Goal: Task Accomplishment & Management: Use online tool/utility

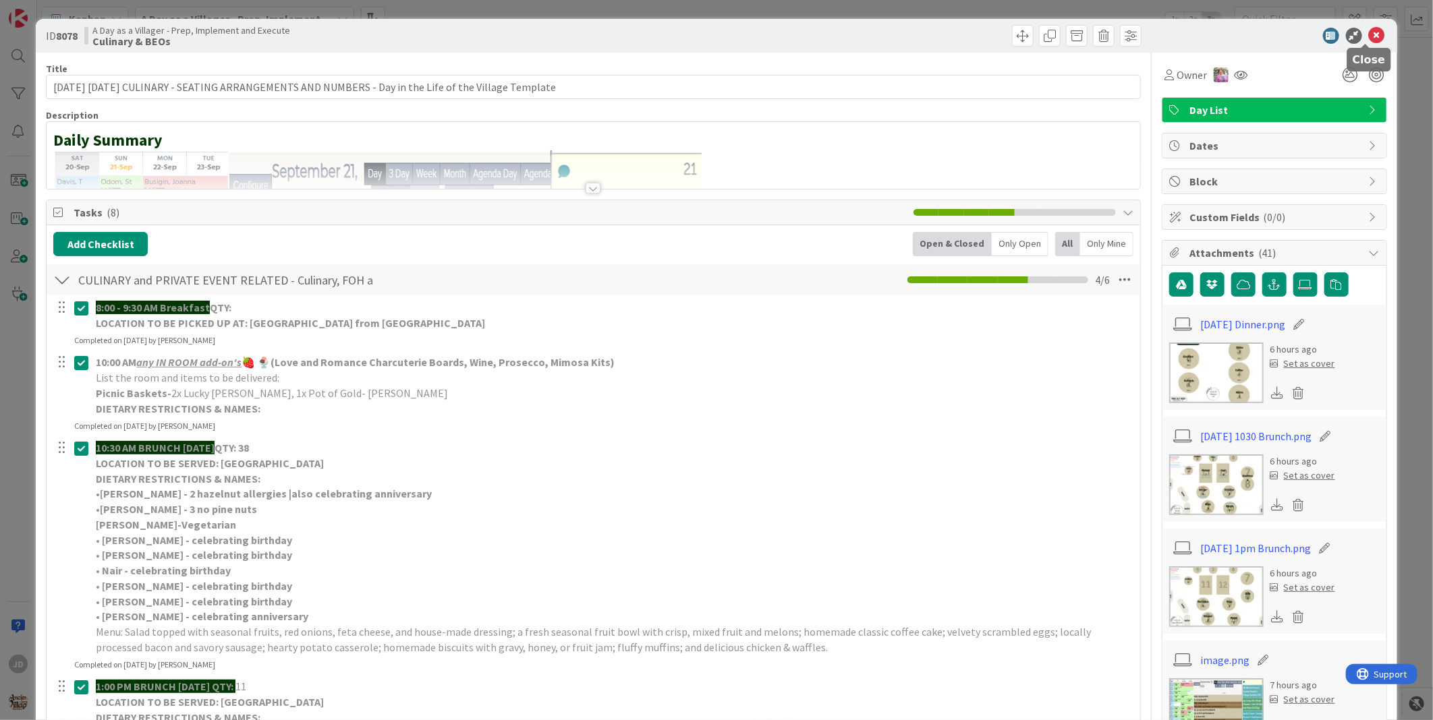
click at [1369, 36] on icon at bounding box center [1377, 36] width 16 height 16
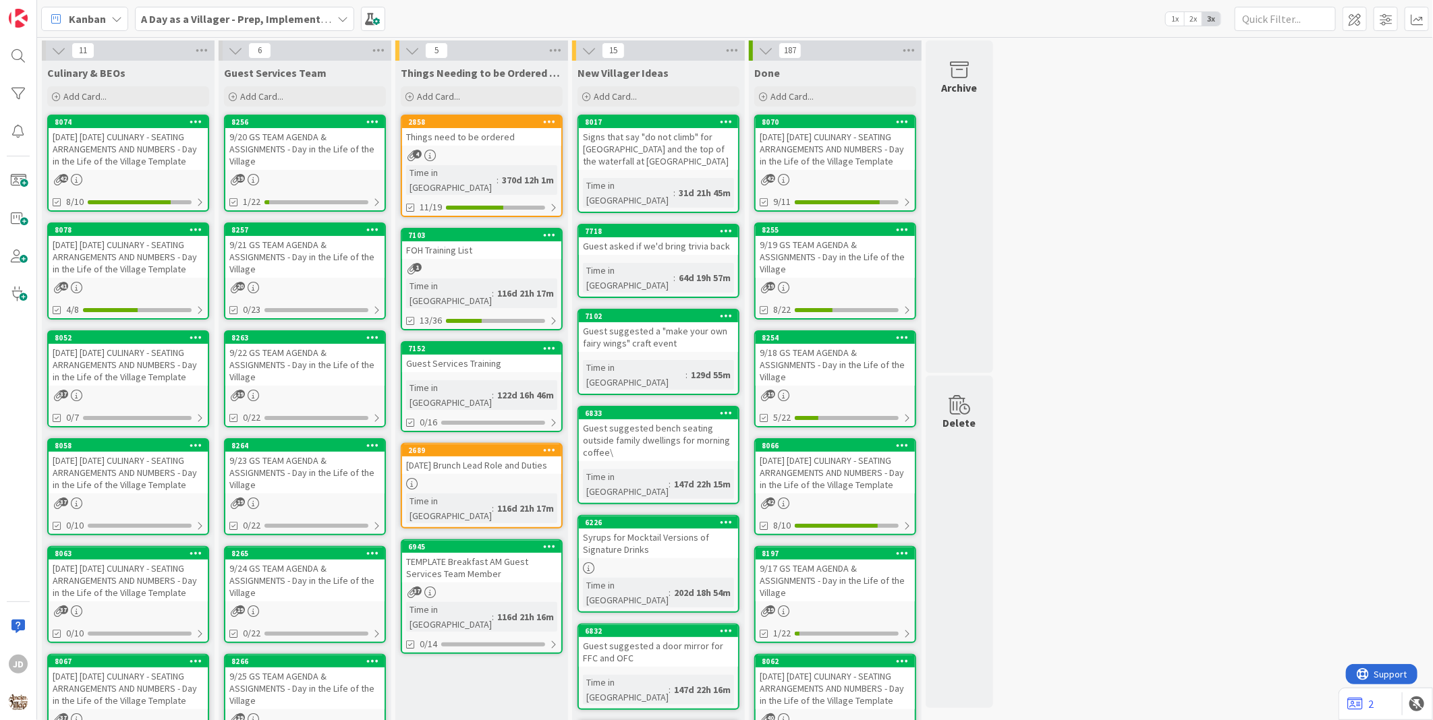
click at [329, 246] on div "9/21 GS TEAM AGENDA & ASSIGNMENTS - Day in the Life of the Village" at bounding box center [304, 257] width 159 height 42
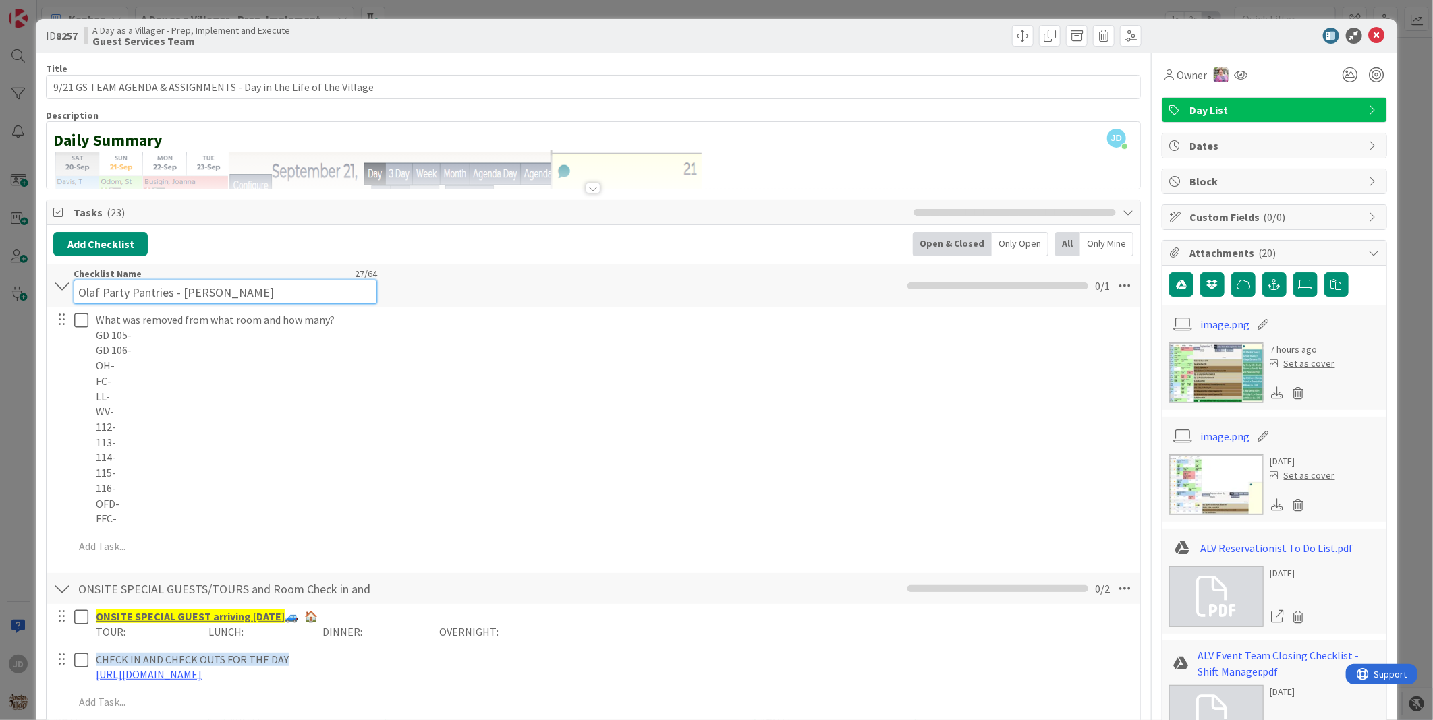
click at [237, 292] on input "Olaf Party Pantries - [PERSON_NAME]" at bounding box center [226, 292] width 304 height 24
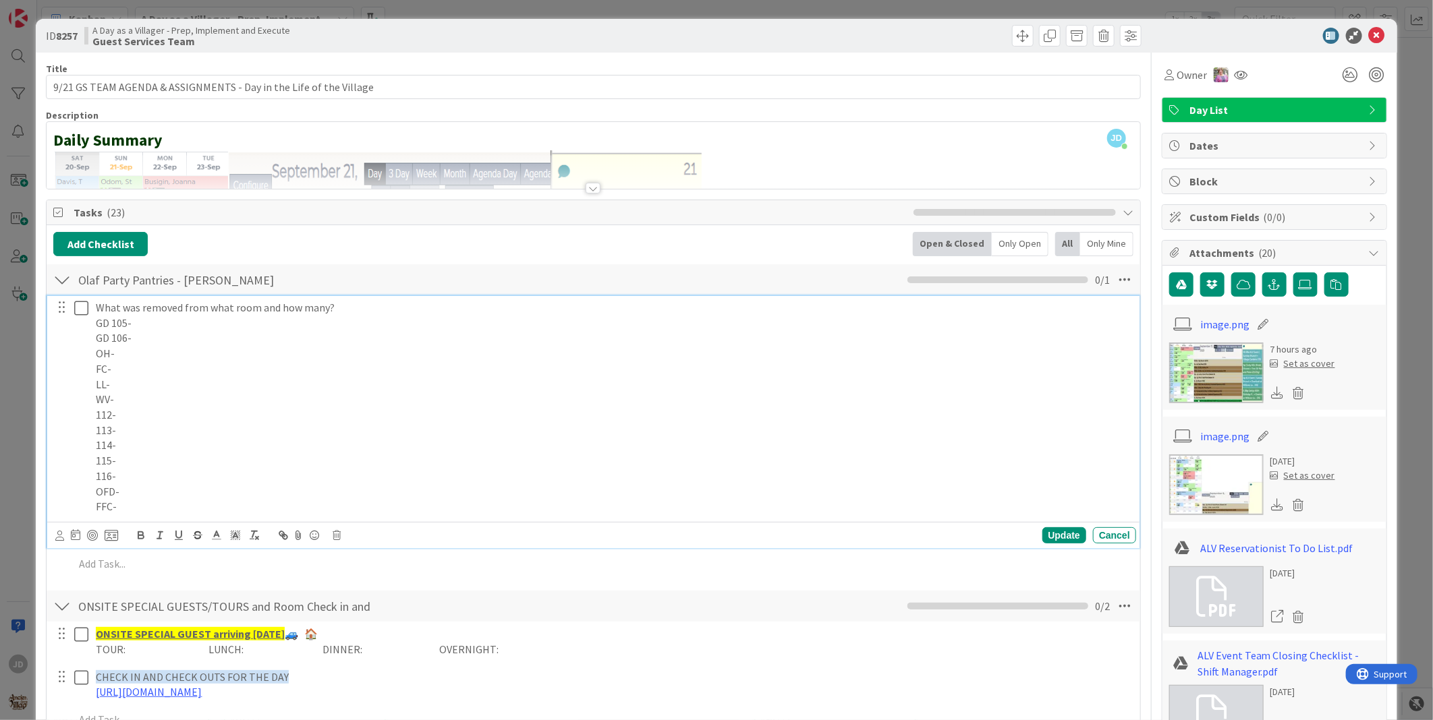
click at [86, 318] on button at bounding box center [82, 308] width 16 height 22
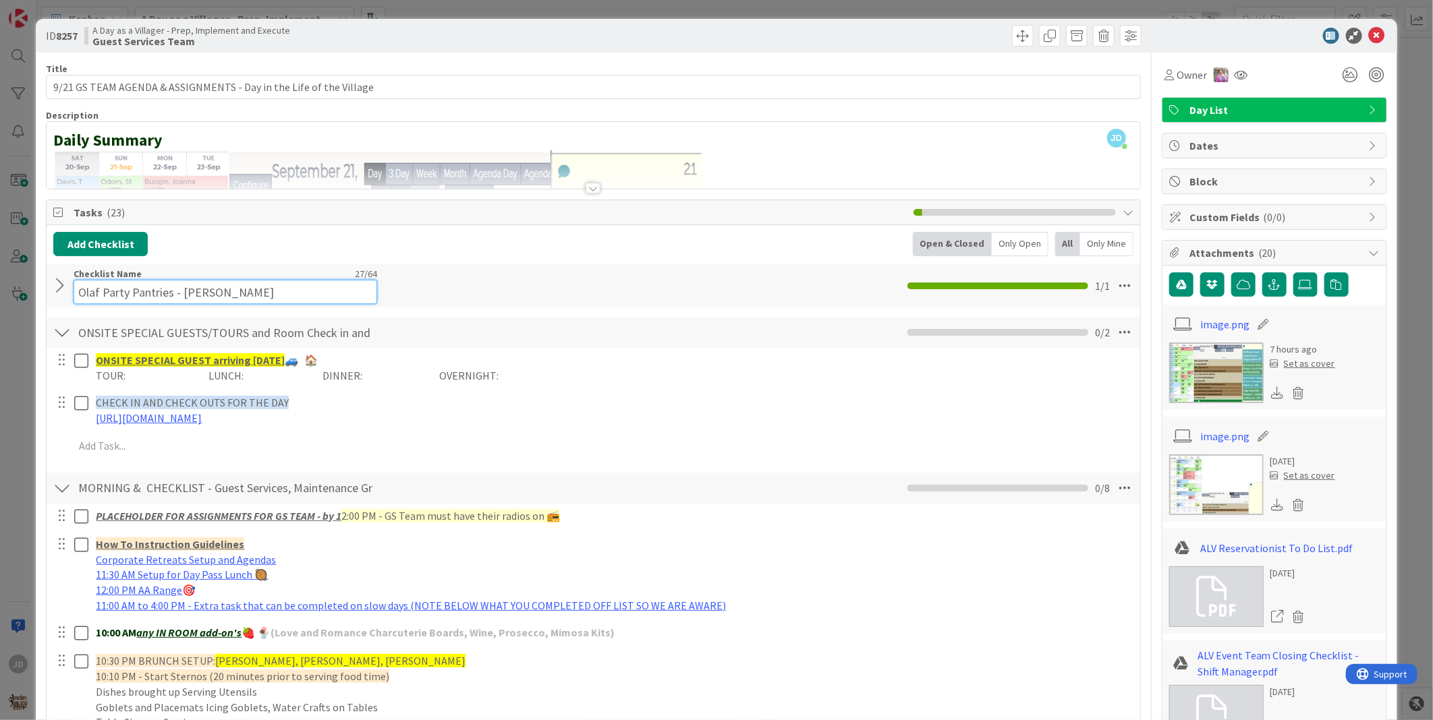
click at [98, 284] on input "Olaf Party Pantries - [PERSON_NAME]" at bounding box center [226, 292] width 304 height 24
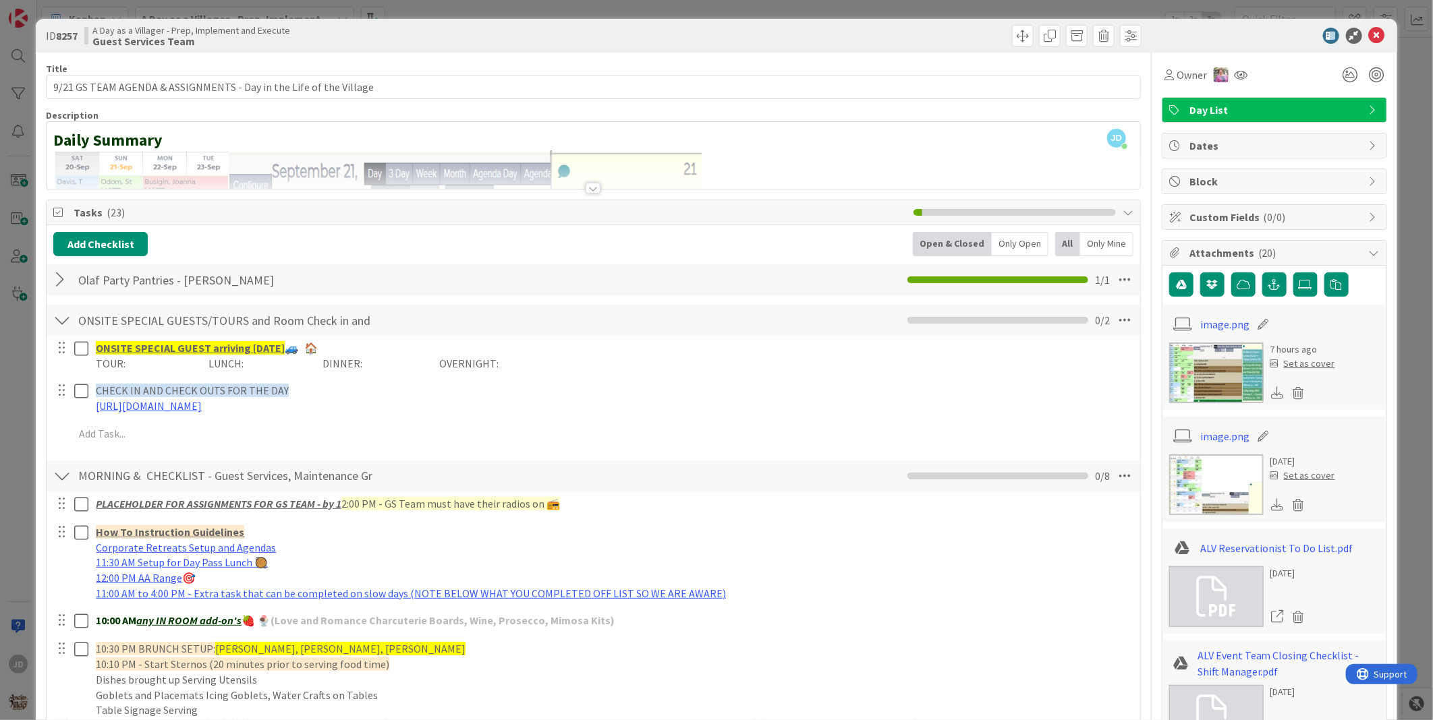
click at [61, 279] on div at bounding box center [62, 280] width 18 height 24
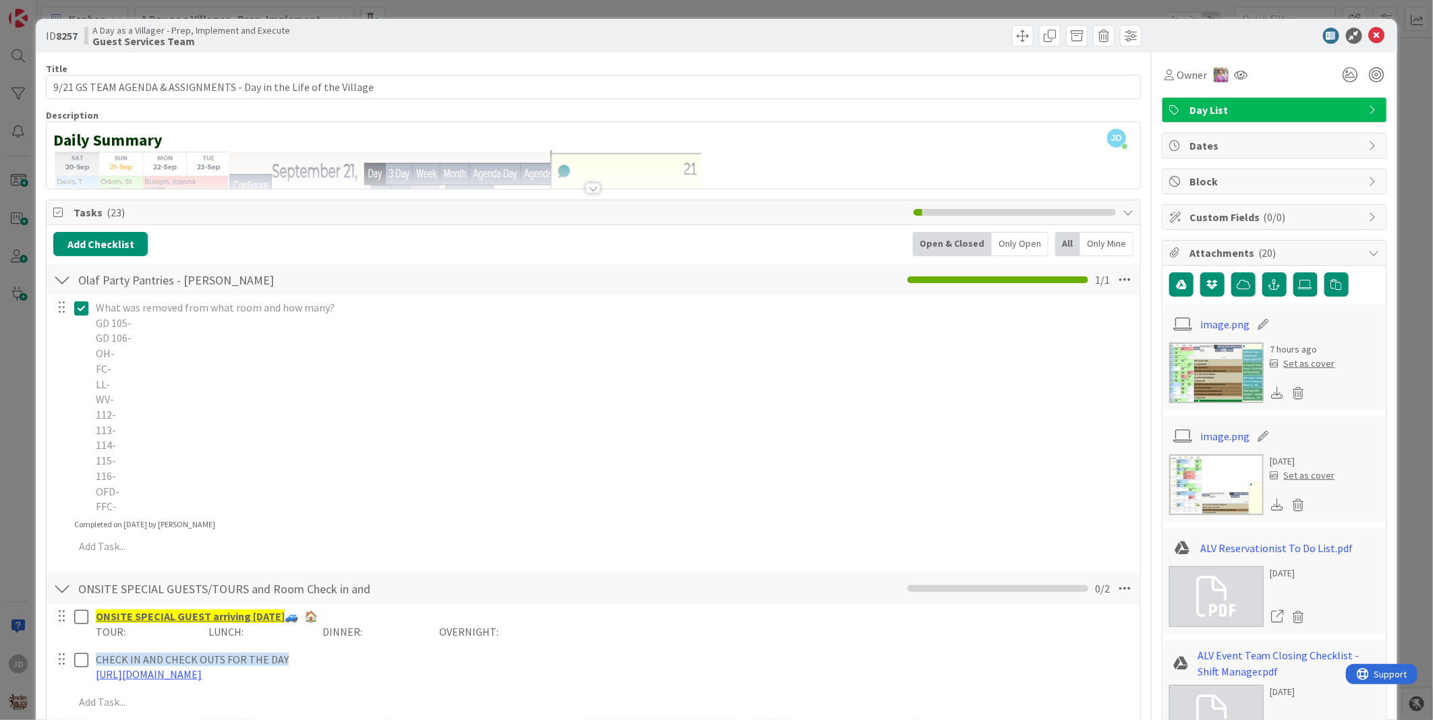
click at [169, 328] on p "GD 105-" at bounding box center [613, 324] width 1034 height 16
click at [505, 492] on p "OFD-" at bounding box center [613, 492] width 1034 height 16
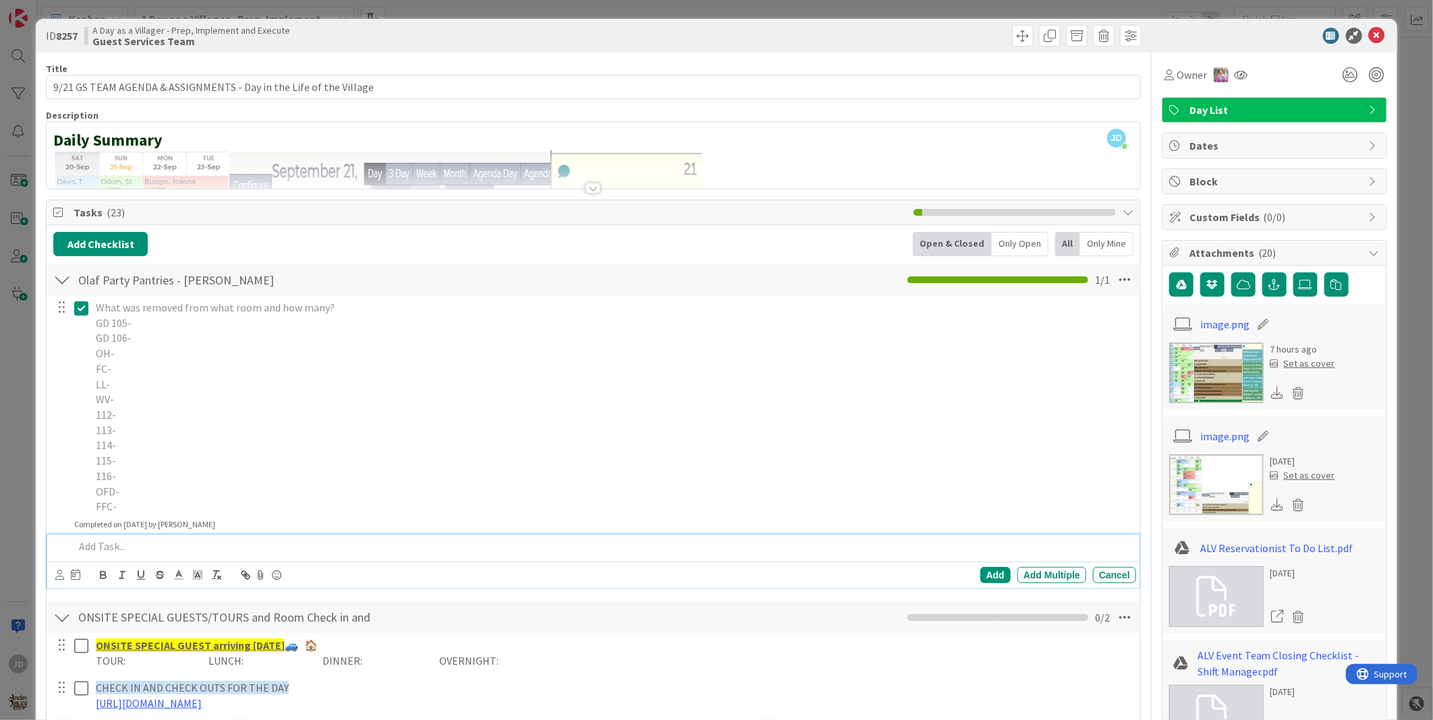
click at [118, 544] on p at bounding box center [602, 547] width 1056 height 16
click at [120, 542] on p at bounding box center [602, 547] width 1056 height 16
click at [80, 307] on icon at bounding box center [81, 308] width 14 height 16
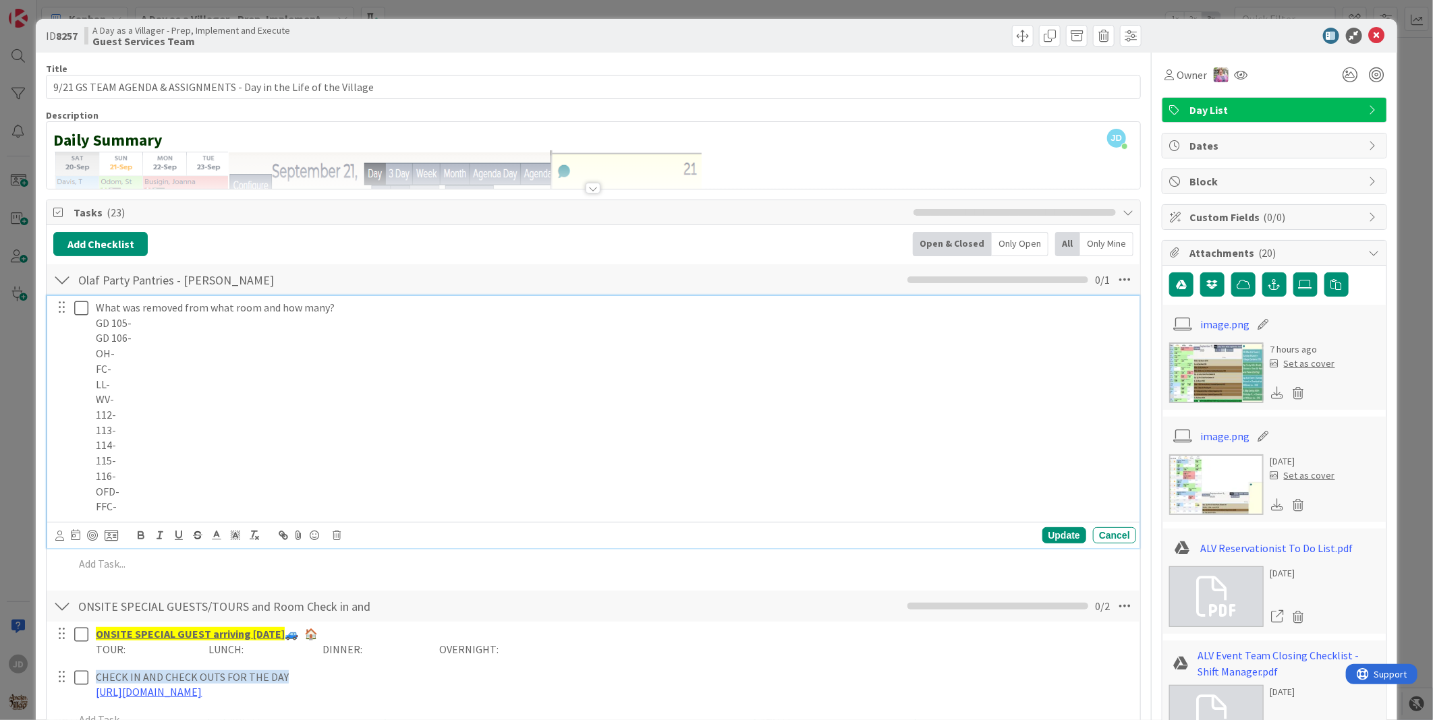
click at [139, 327] on p "GD 105-" at bounding box center [613, 324] width 1034 height 16
click at [169, 328] on p "GD 105-" at bounding box center [613, 324] width 1034 height 16
click at [170, 409] on p "112-" at bounding box center [613, 415] width 1034 height 16
click at [167, 399] on p "WV-" at bounding box center [613, 400] width 1034 height 16
click at [184, 501] on p "FFC-" at bounding box center [613, 507] width 1034 height 16
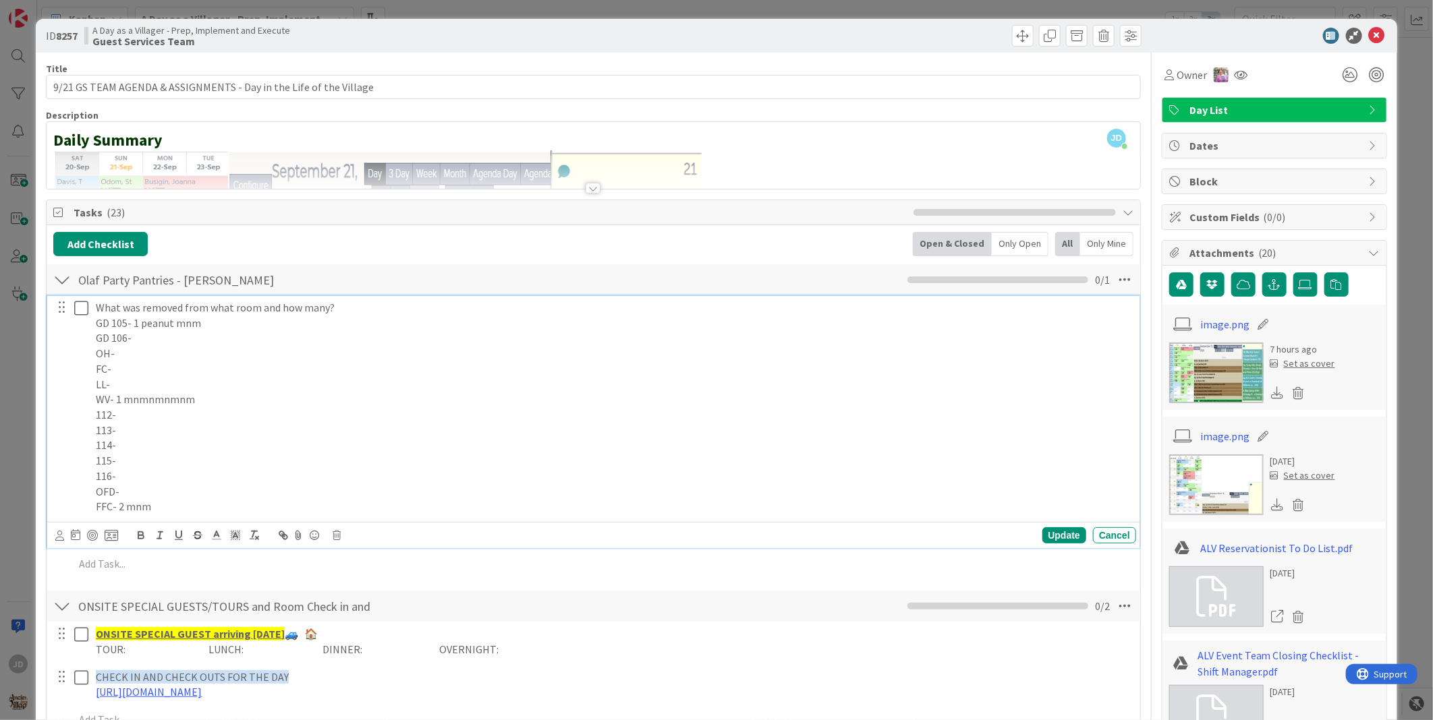
click at [336, 308] on p "What was removed from what room and how many?" at bounding box center [613, 308] width 1034 height 16
click at [370, 314] on p "What was removed from what room and how many?" at bounding box center [613, 308] width 1034 height 16
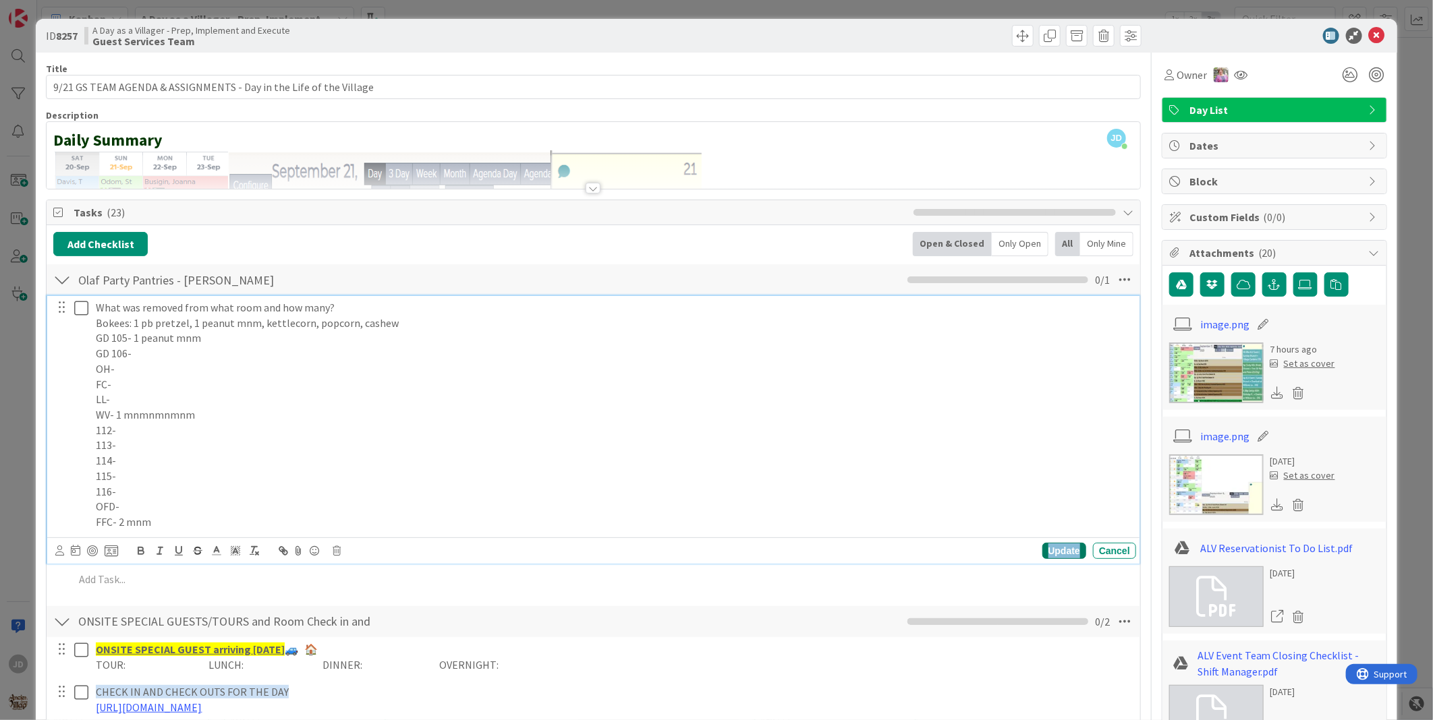
click at [1062, 552] on div "Update" at bounding box center [1064, 551] width 44 height 16
click at [947, 402] on p "LL-" at bounding box center [613, 400] width 1034 height 16
click at [354, 320] on p "Bokees: 1 pb pretzel, 1 peanut mnm, kettlecorn, popcorn, cashew" at bounding box center [613, 324] width 1034 height 16
click at [318, 326] on p "Bokees: 1 pb pretzel, 1 peanut mnm, kettlecorn, popcorn, 1 cashew" at bounding box center [613, 324] width 1034 height 16
click at [312, 322] on p "Bokees: 1 pb pretzel, 1 peanut mnm, kettlecorn, popcorn, 1 cashew" at bounding box center [613, 324] width 1034 height 16
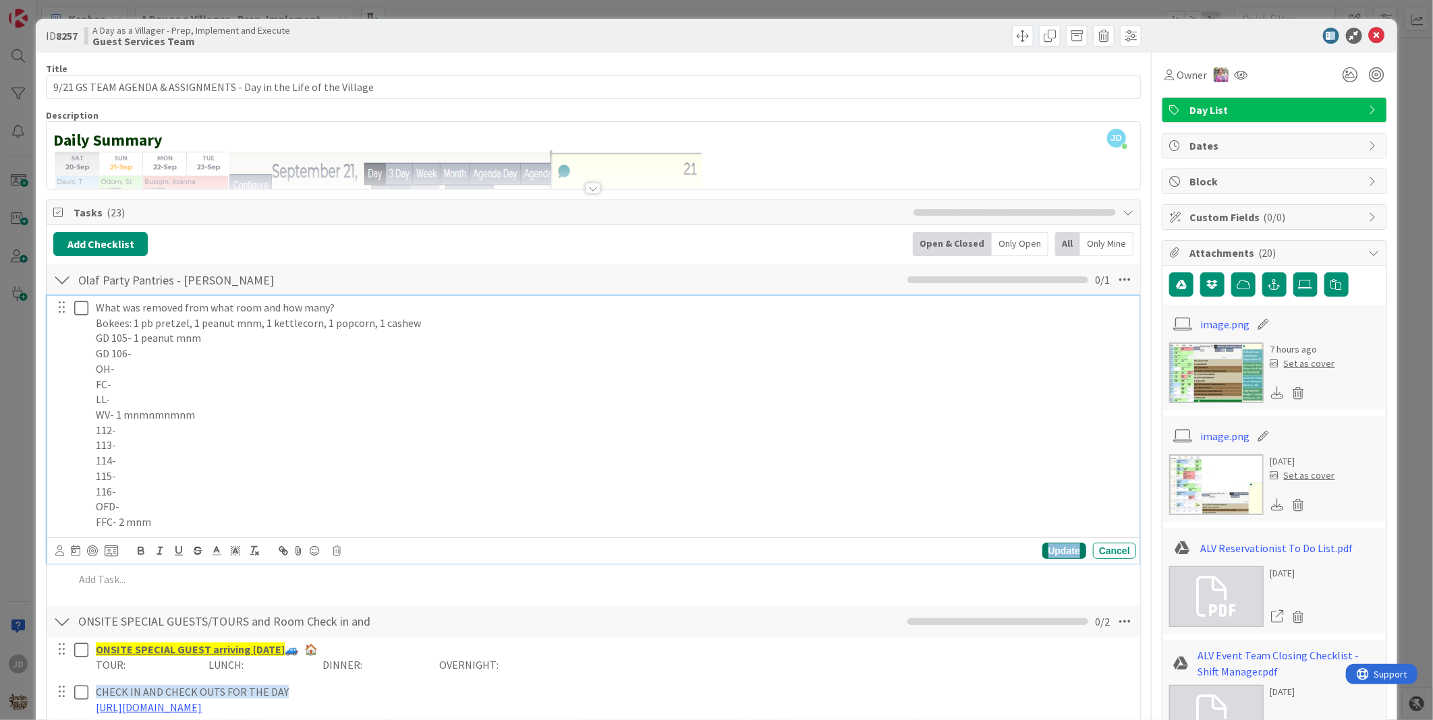
click at [1043, 545] on div "Update" at bounding box center [1064, 551] width 44 height 16
